Goal: Entertainment & Leisure: Consume media (video, audio)

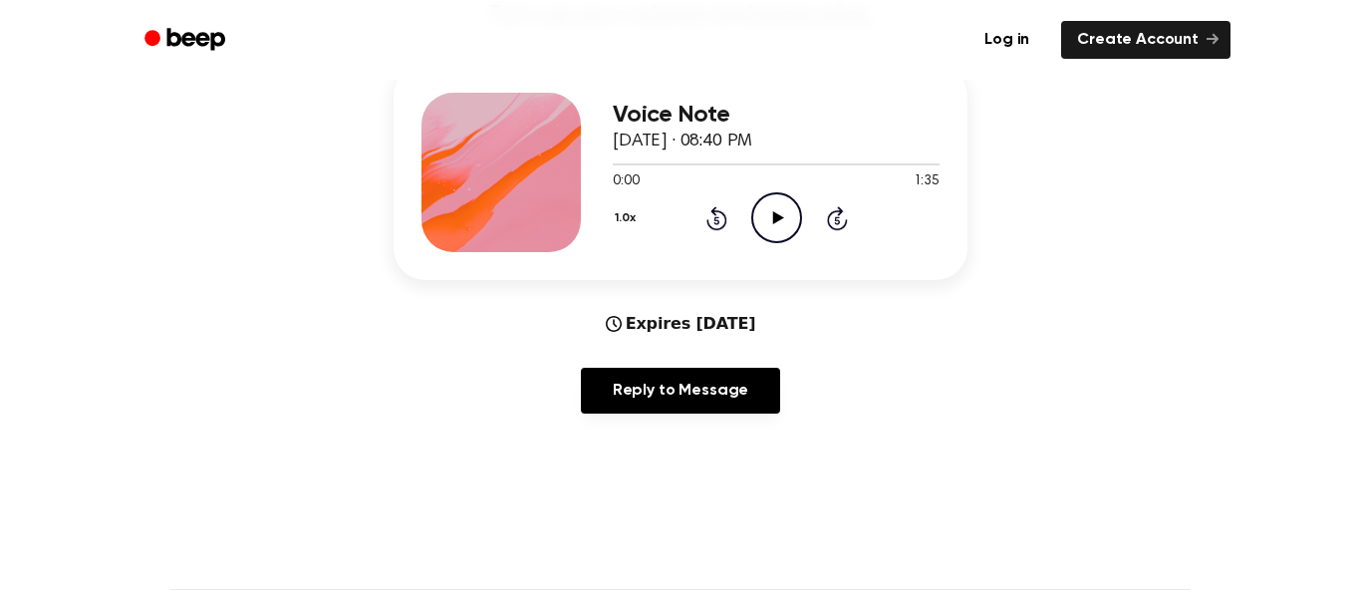
scroll to position [249, 0]
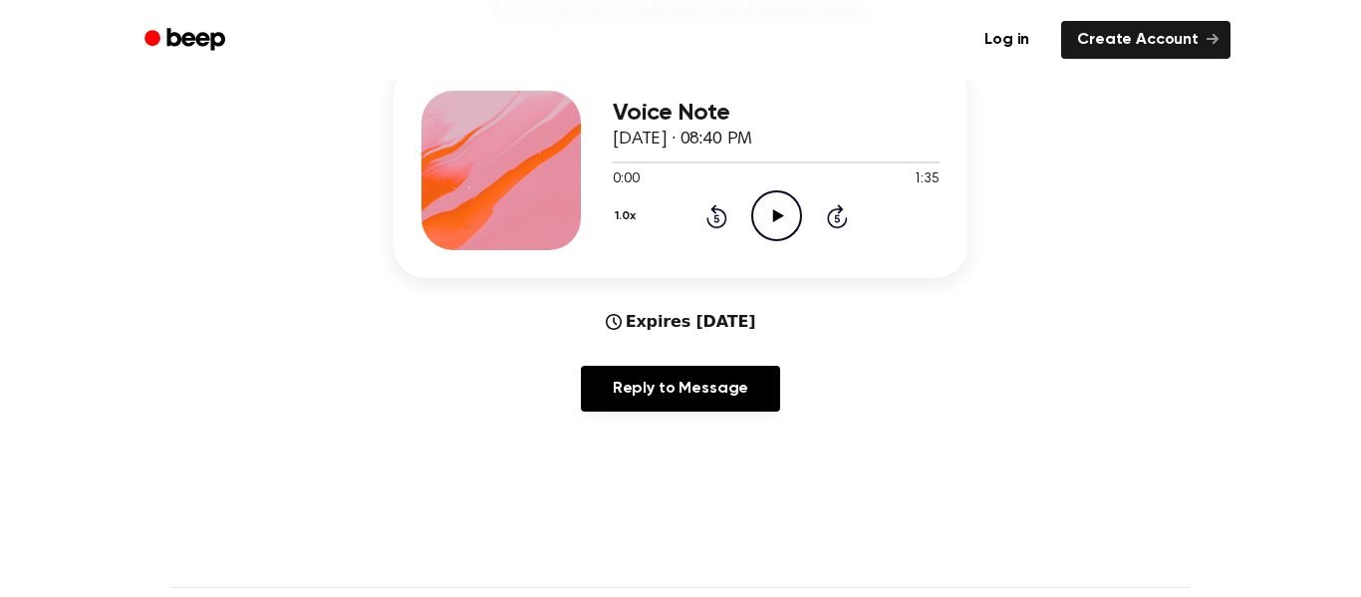
click at [739, 344] on div "Expires [DATE] Reply to Message" at bounding box center [681, 369] width 574 height 118
click at [756, 326] on div "Expires [DATE]" at bounding box center [681, 322] width 150 height 24
click at [765, 206] on icon "Play Audio" at bounding box center [776, 215] width 51 height 51
click at [776, 216] on icon "Pause Audio" at bounding box center [776, 215] width 51 height 51
click at [717, 218] on icon at bounding box center [716, 218] width 5 height 8
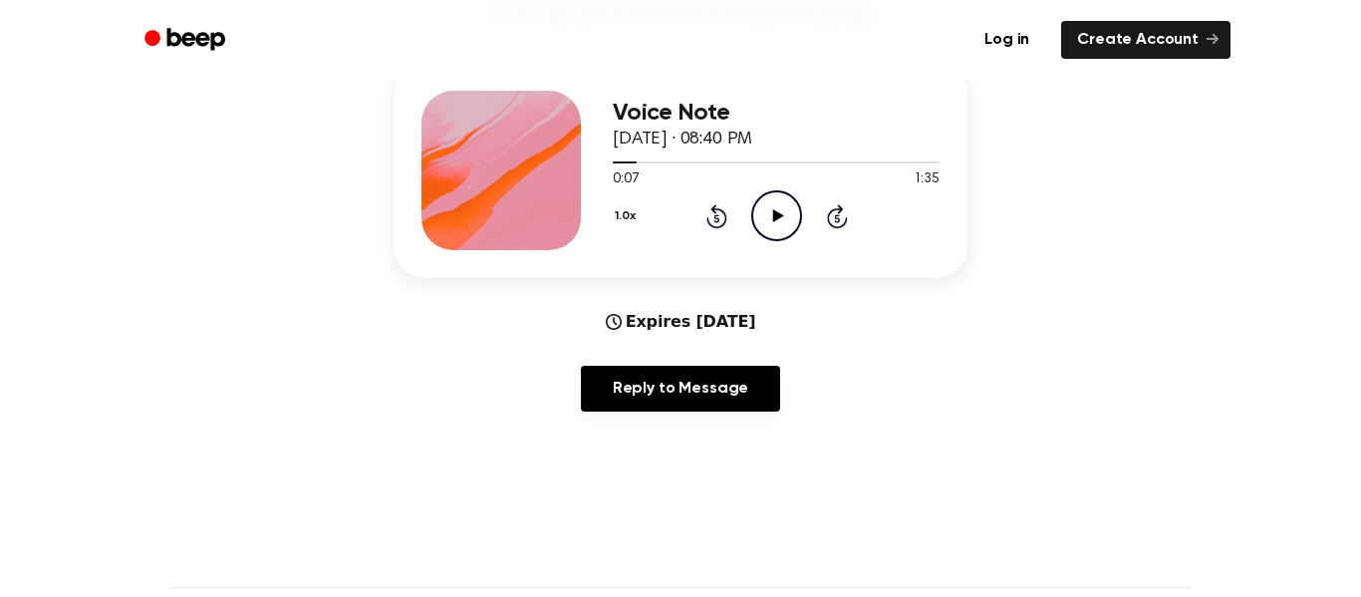
click at [717, 218] on icon at bounding box center [716, 218] width 5 height 8
click at [716, 224] on icon "Rewind 5 seconds" at bounding box center [717, 216] width 22 height 26
click at [781, 228] on icon "Play Audio" at bounding box center [776, 215] width 51 height 51
click at [717, 218] on icon at bounding box center [716, 218] width 5 height 8
